Goal: Browse casually

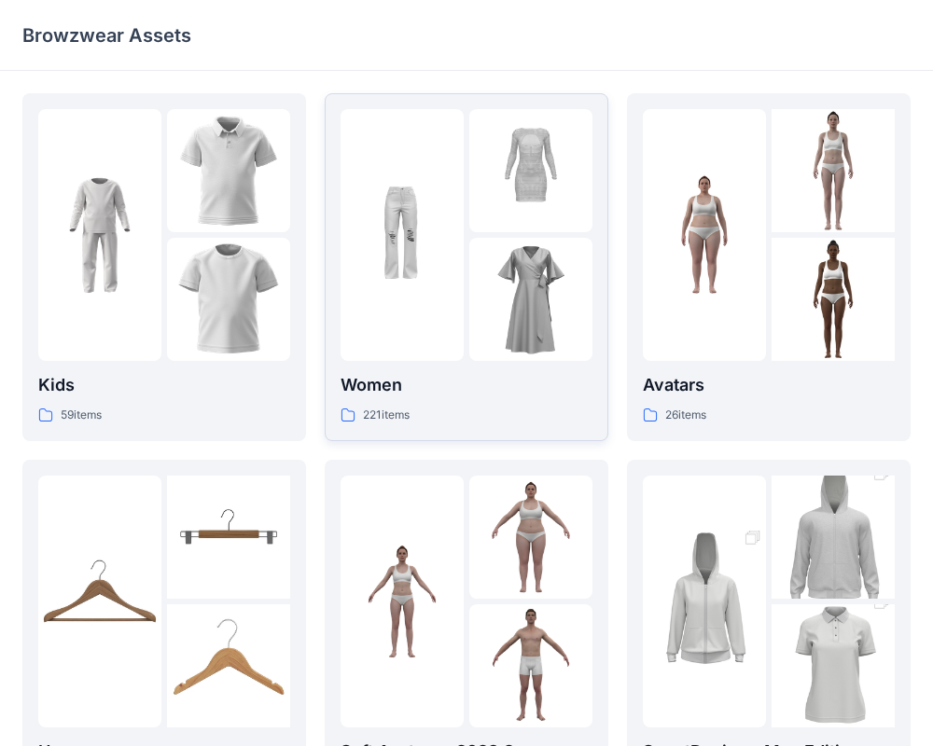
click at [402, 302] on div at bounding box center [401, 235] width 123 height 252
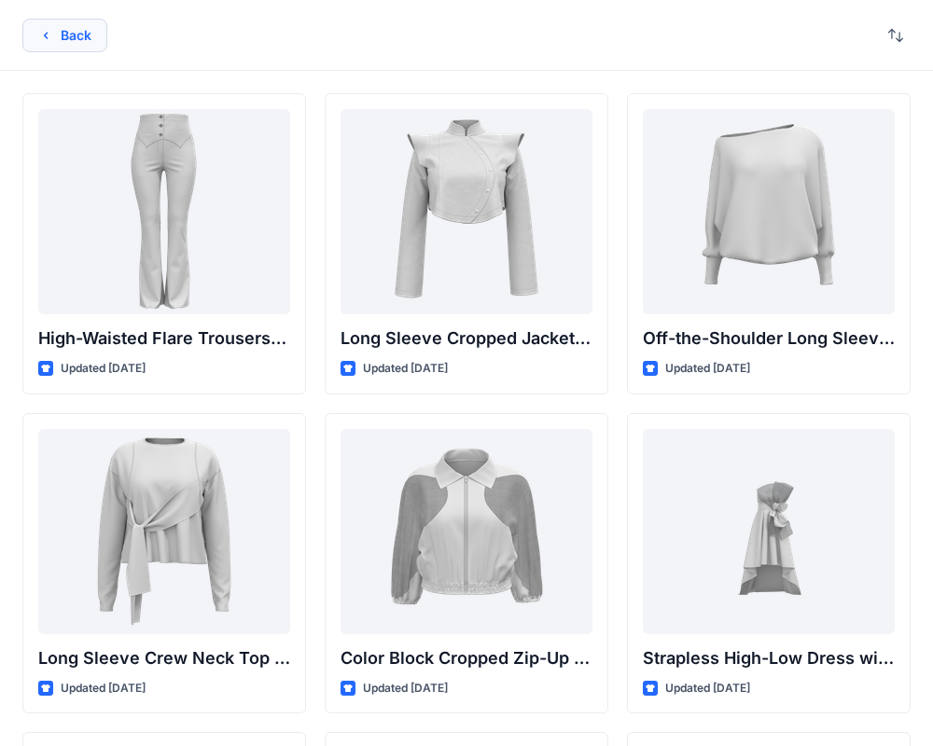
click at [78, 46] on button "Back" at bounding box center [64, 36] width 85 height 34
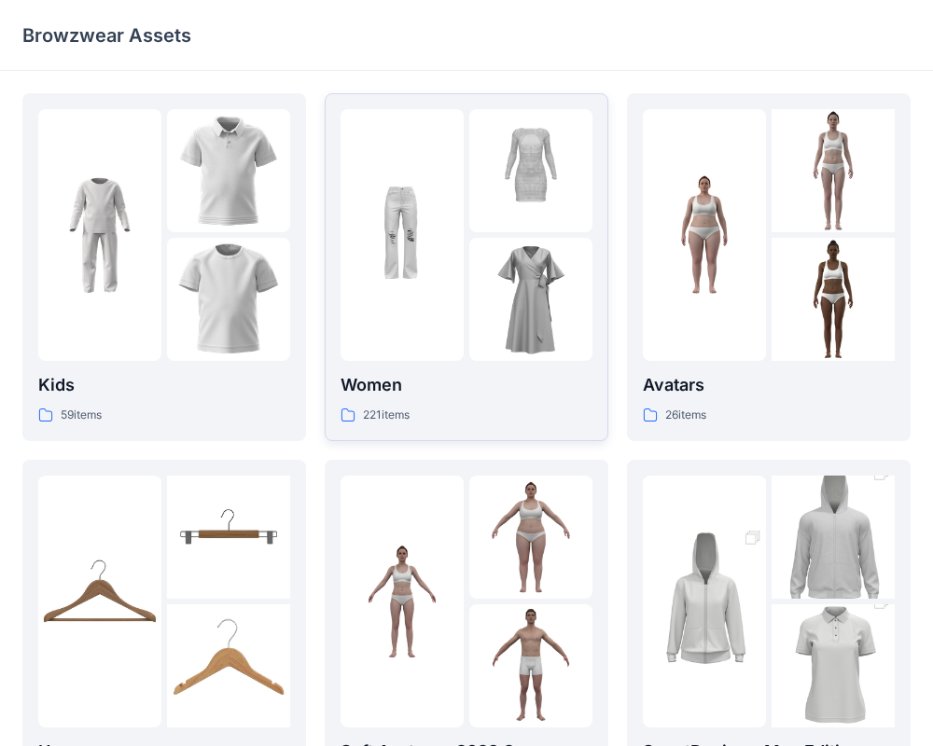
click at [455, 201] on img at bounding box center [401, 234] width 123 height 123
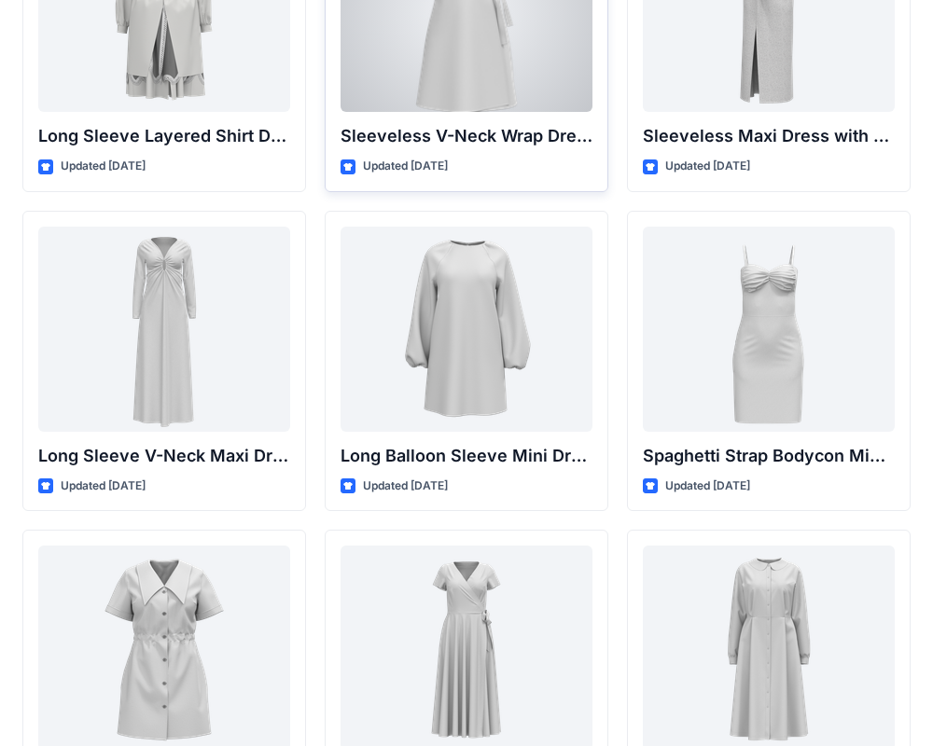
scroll to position [2760, 0]
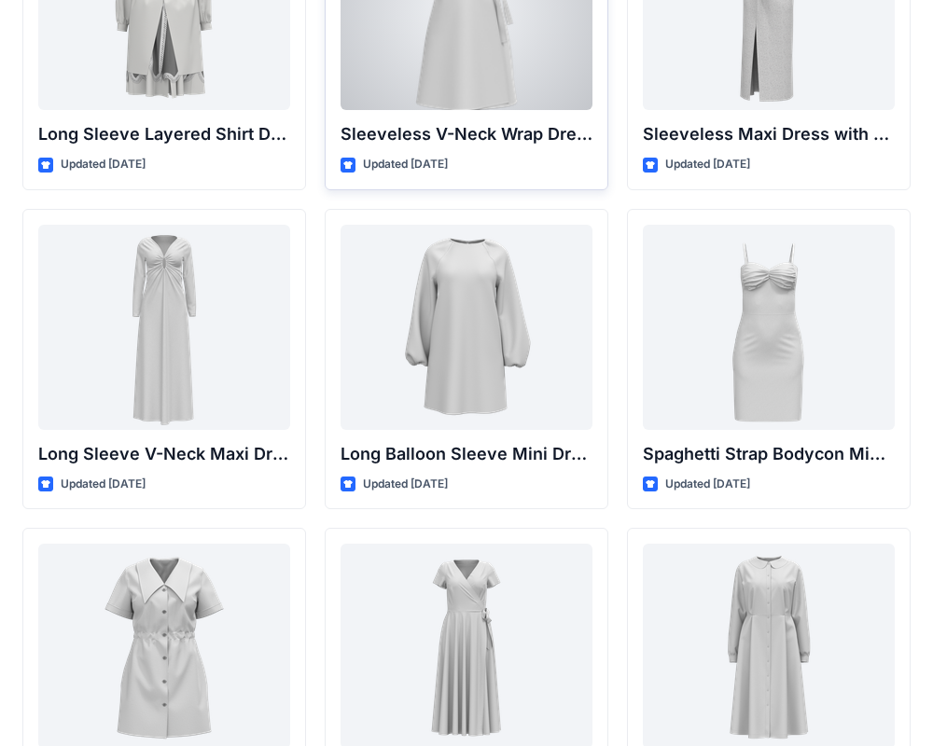
click at [557, 43] on div at bounding box center [466, 7] width 252 height 205
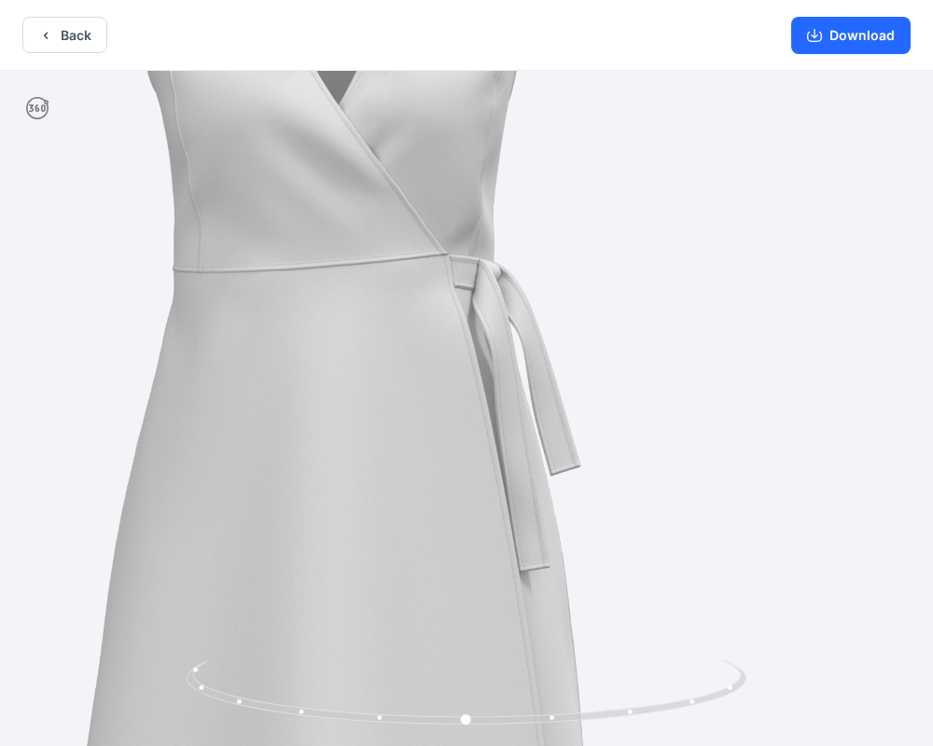
drag, startPoint x: 628, startPoint y: 467, endPoint x: 381, endPoint y: 431, distance: 248.9
click at [381, 431] on img at bounding box center [333, 383] width 1199 height 1199
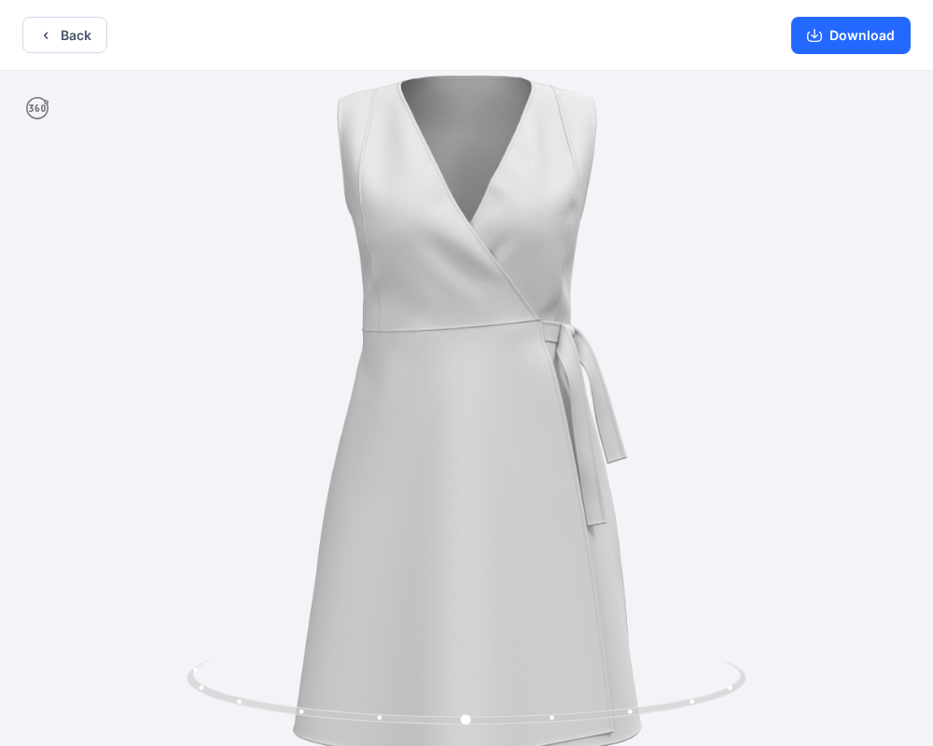
scroll to position [4, 0]
drag, startPoint x: 395, startPoint y: 438, endPoint x: 468, endPoint y: 437, distance: 73.7
click at [470, 438] on img at bounding box center [466, 401] width 778 height 778
drag, startPoint x: 453, startPoint y: 440, endPoint x: 509, endPoint y: 441, distance: 56.0
click at [512, 443] on img at bounding box center [466, 402] width 778 height 778
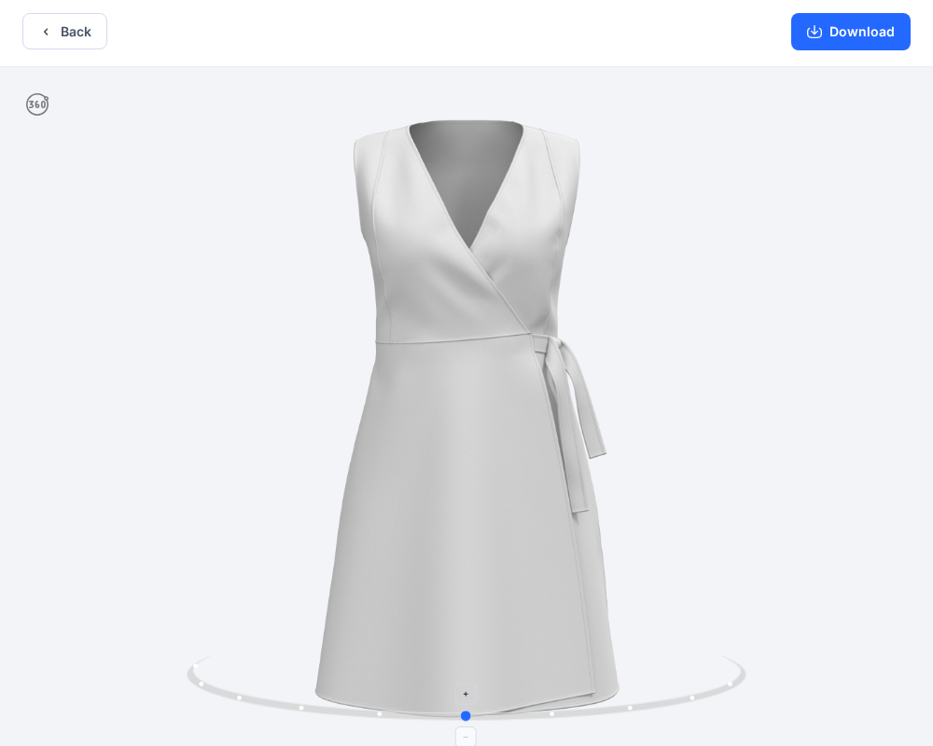
click at [550, 719] on icon at bounding box center [469, 691] width 564 height 70
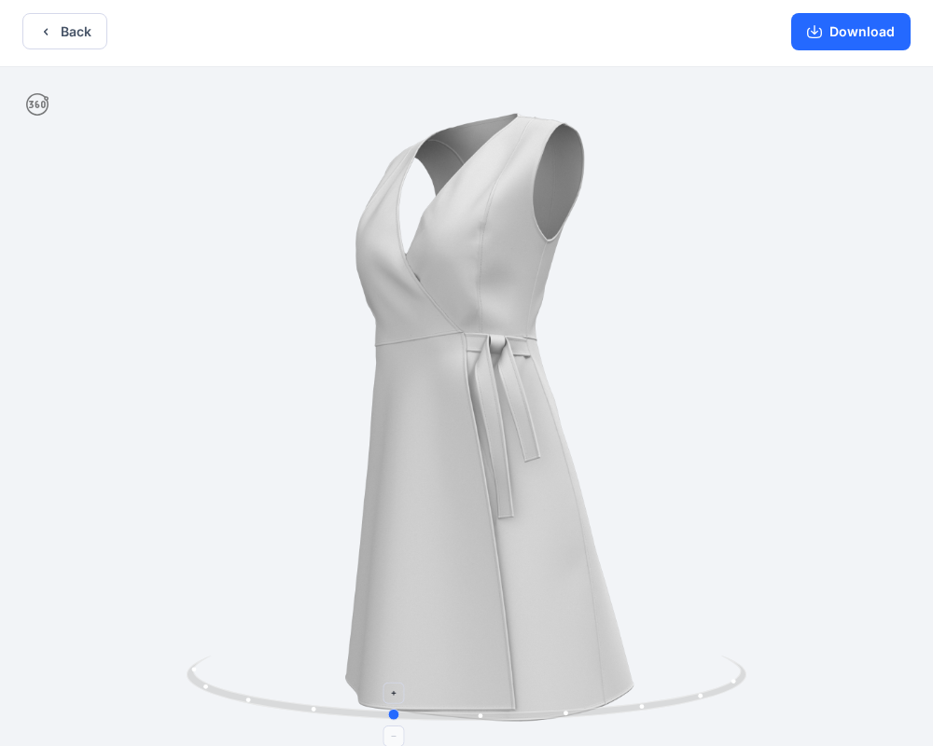
drag, startPoint x: 555, startPoint y: 719, endPoint x: 479, endPoint y: 700, distance: 77.8
click at [479, 700] on icon at bounding box center [469, 691] width 564 height 70
click at [57, 36] on button "Back" at bounding box center [64, 31] width 85 height 36
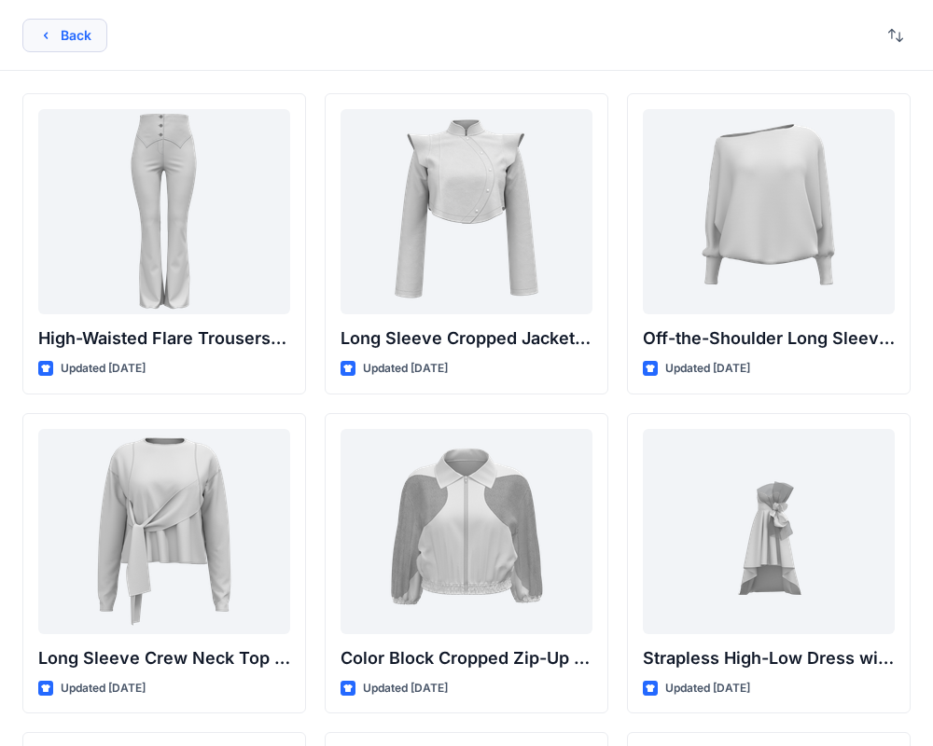
click at [86, 22] on button "Back" at bounding box center [64, 36] width 85 height 34
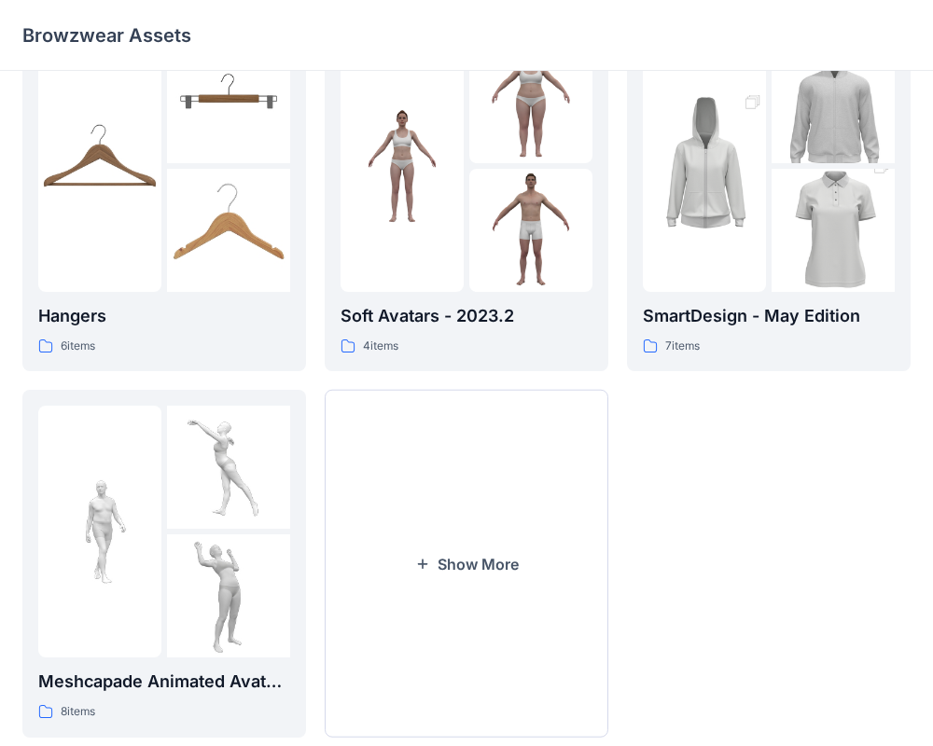
scroll to position [478, 0]
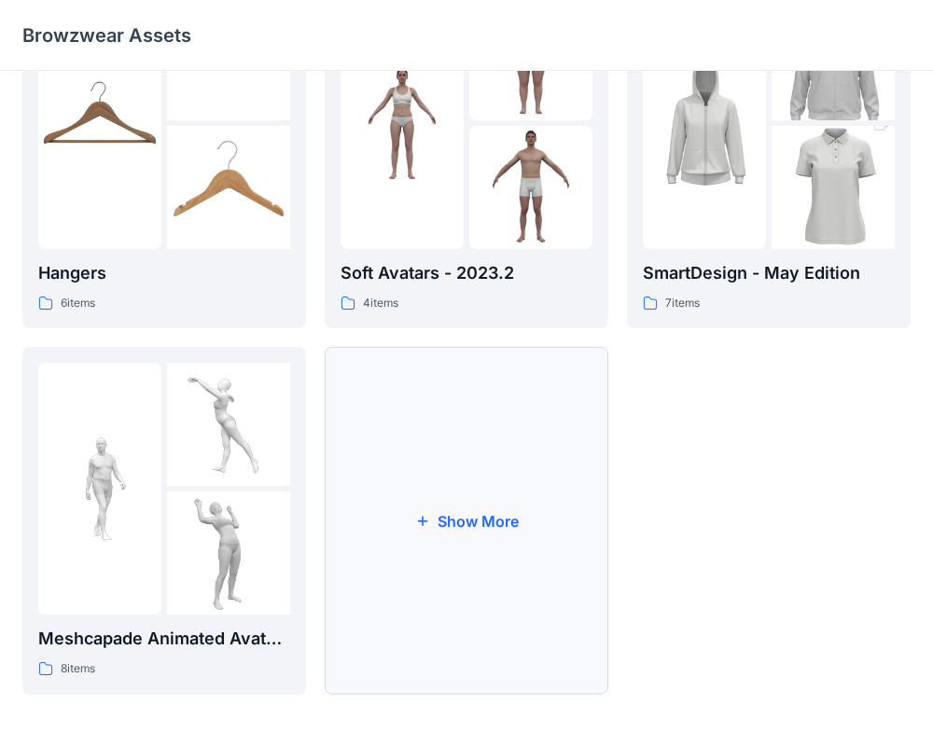
click at [388, 468] on button "Show More" at bounding box center [467, 521] width 284 height 348
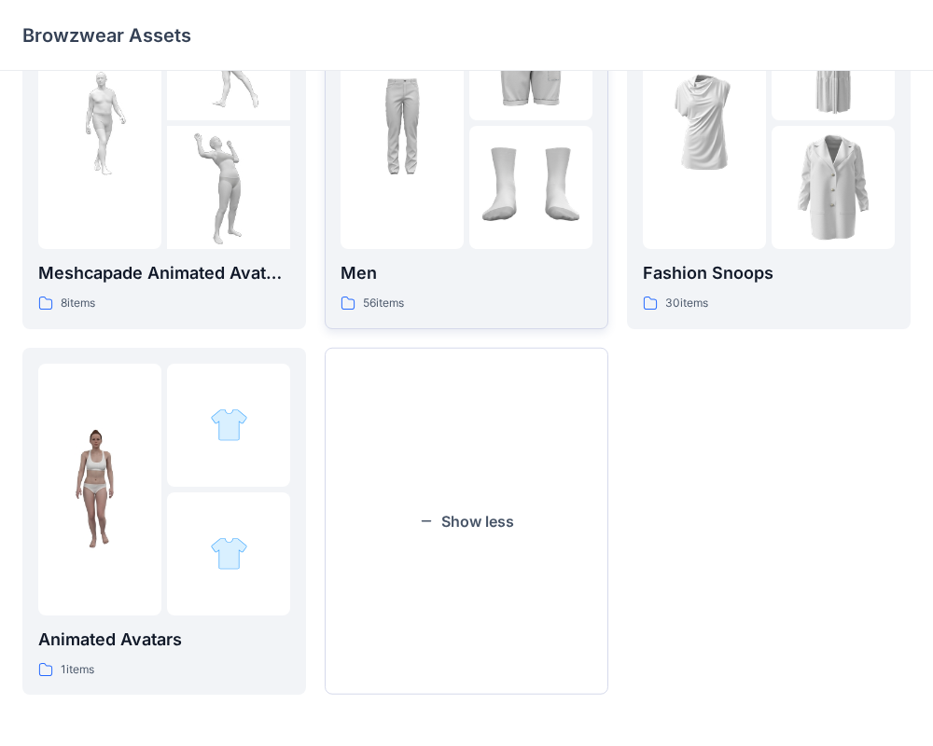
scroll to position [845, 0]
click at [724, 198] on div at bounding box center [704, 122] width 123 height 252
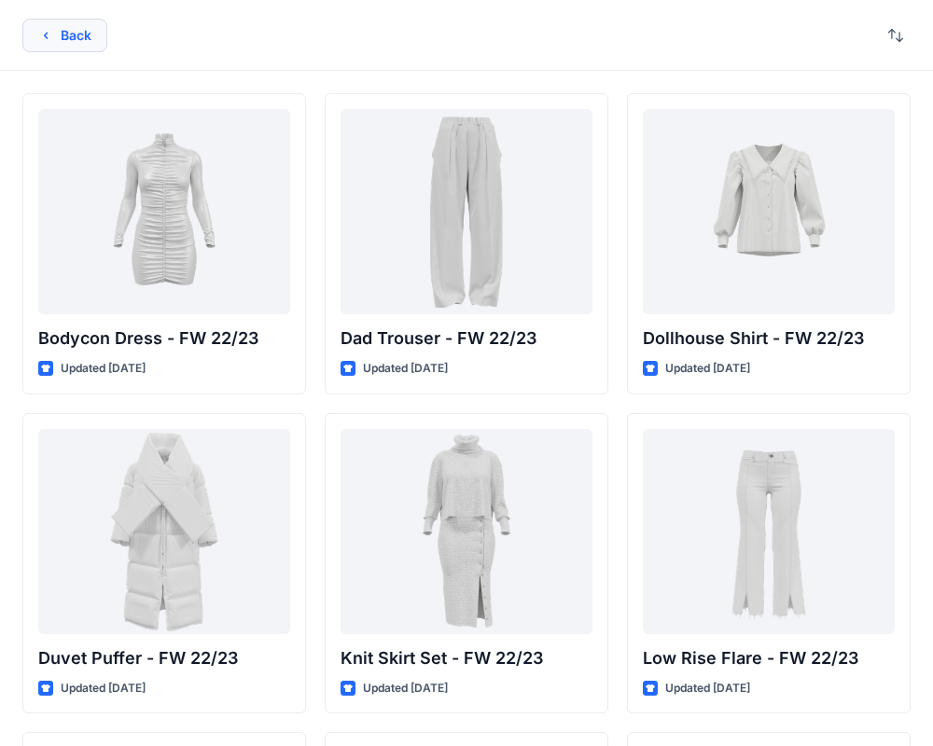
click at [54, 32] on button "Back" at bounding box center [64, 36] width 85 height 34
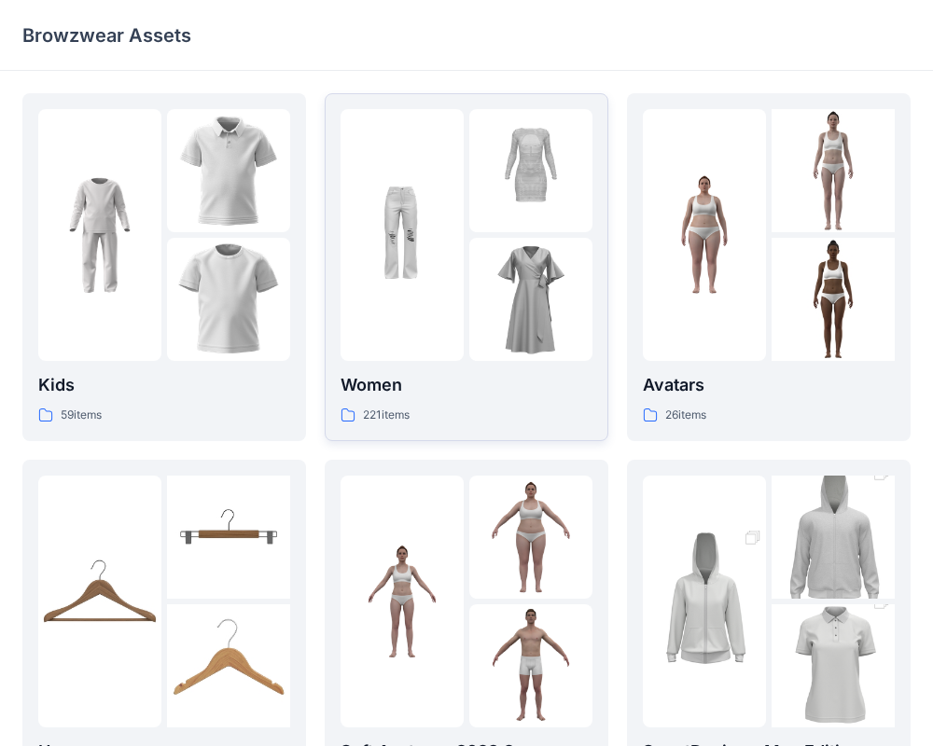
click at [418, 250] on img at bounding box center [401, 234] width 123 height 123
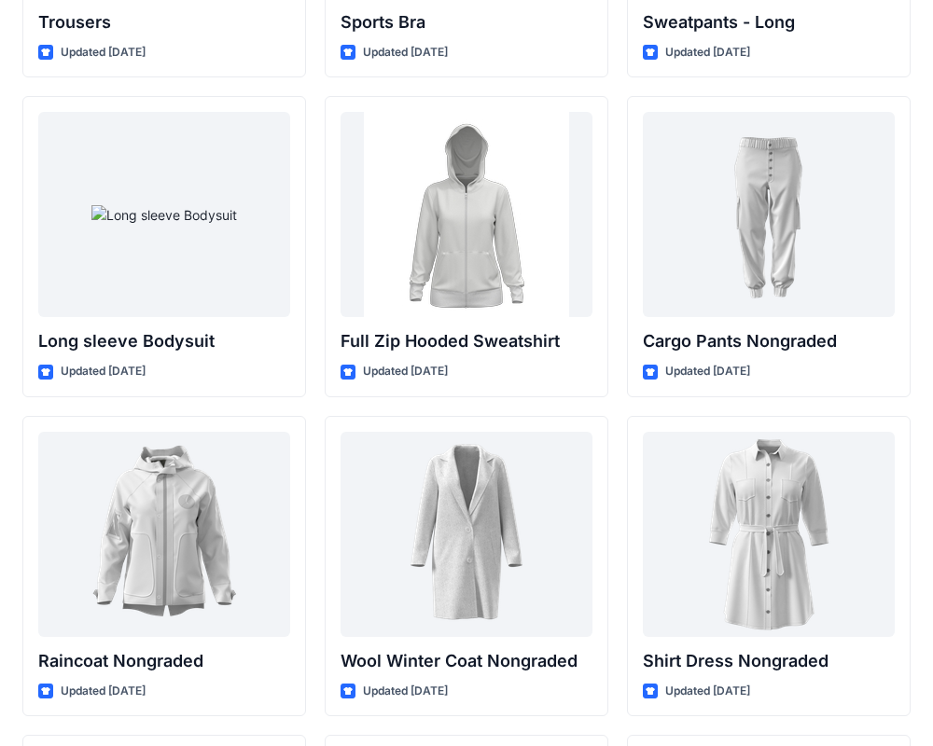
scroll to position [16021, 0]
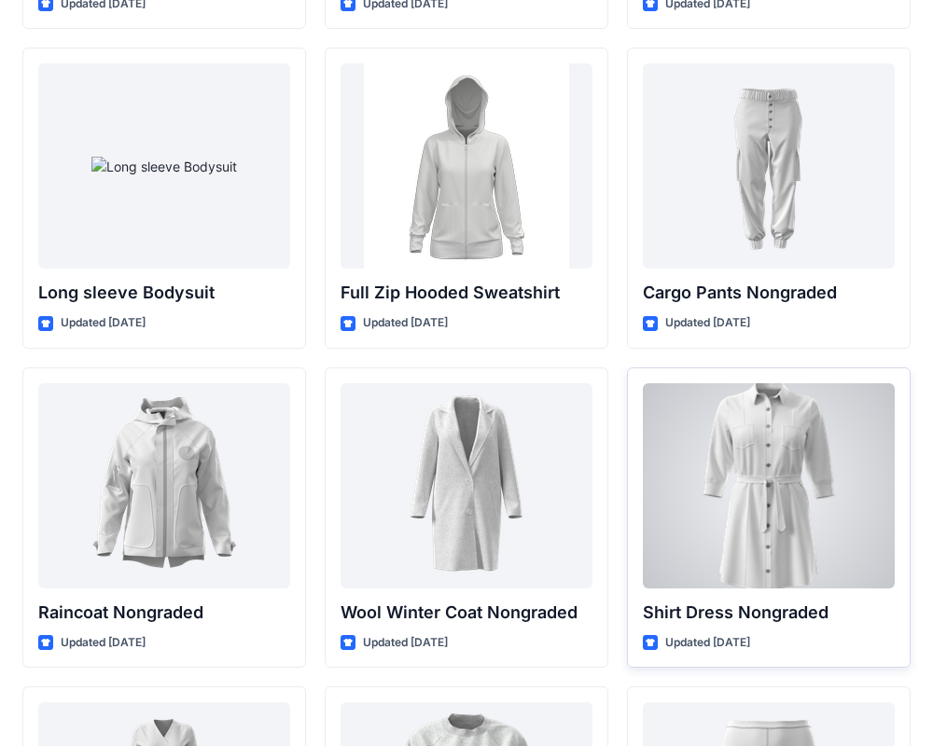
click at [827, 491] on div at bounding box center [769, 485] width 252 height 205
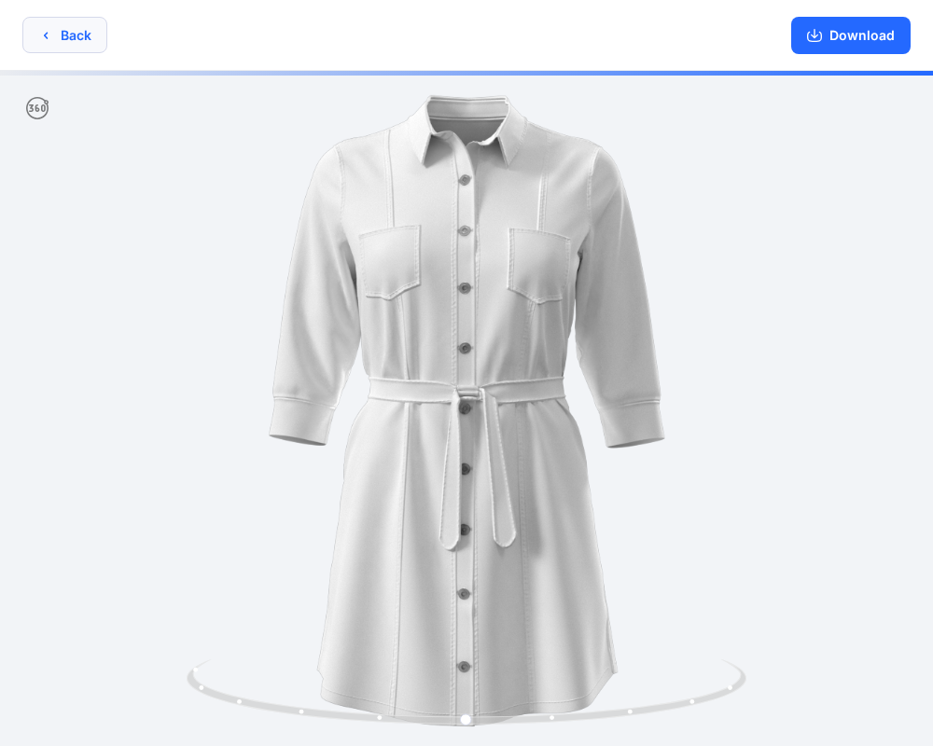
click at [49, 39] on icon "button" at bounding box center [45, 35] width 15 height 15
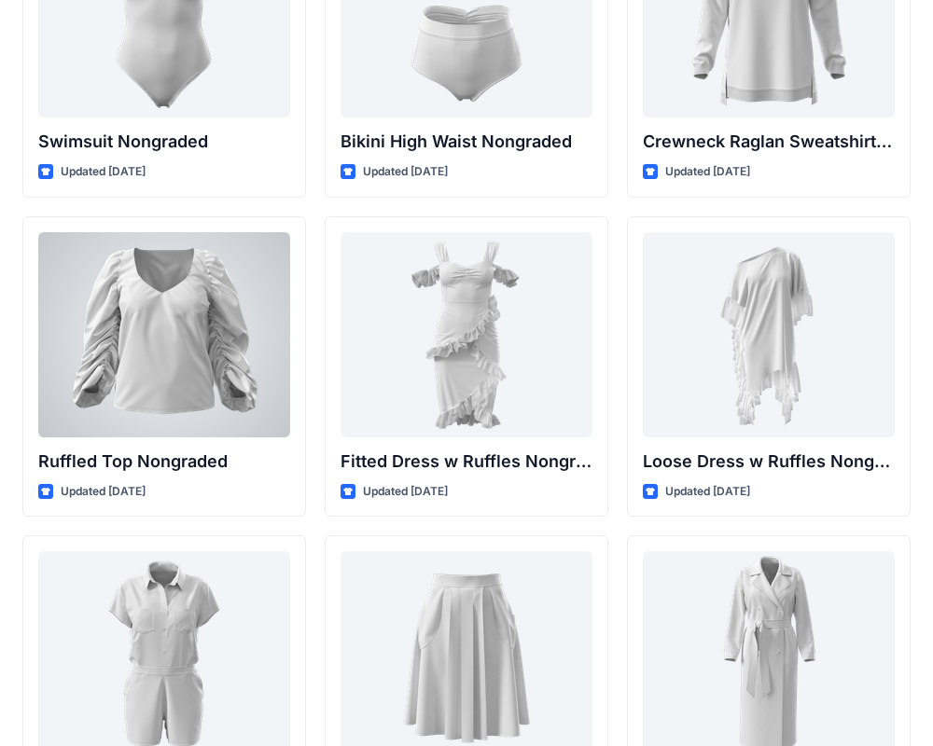
scroll to position [18808, 0]
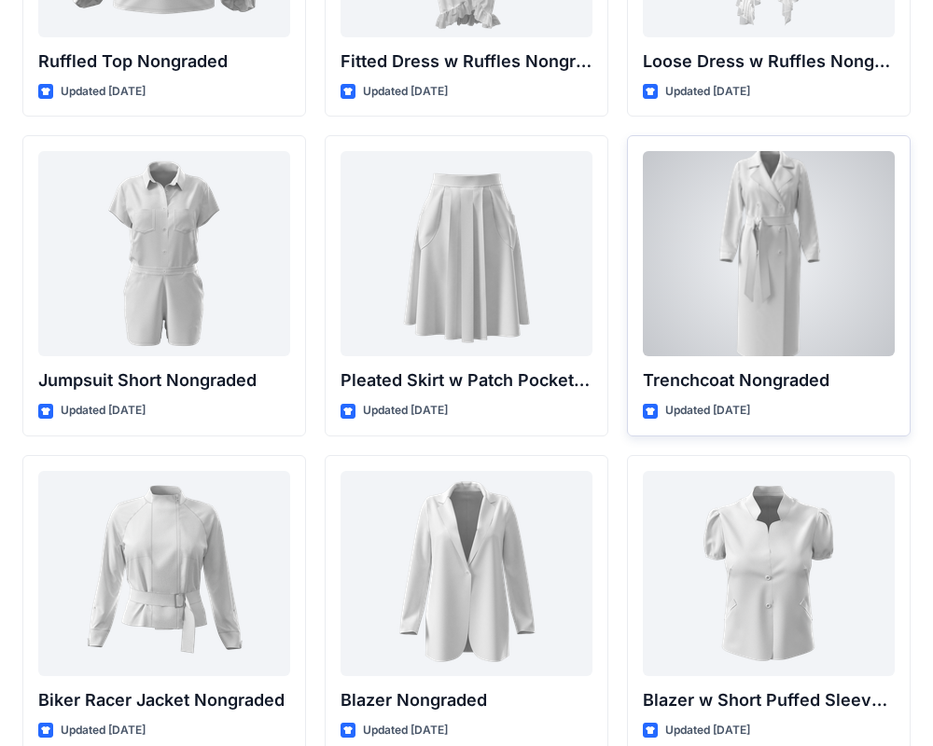
click at [786, 206] on div at bounding box center [769, 253] width 252 height 205
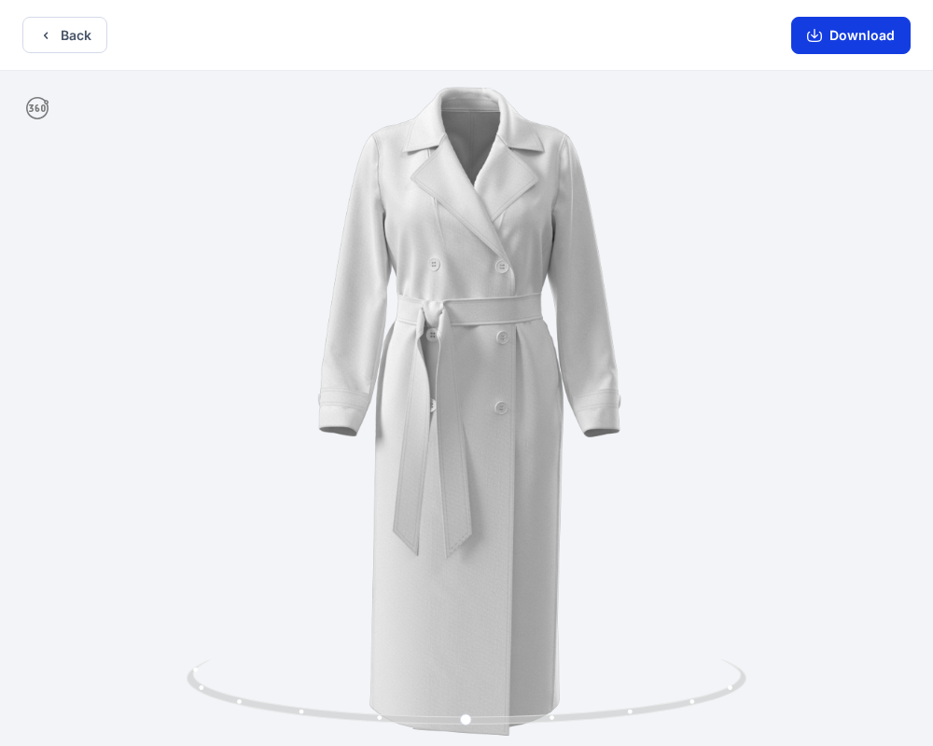
click at [861, 31] on button "Download" at bounding box center [850, 35] width 119 height 37
